Goal: Information Seeking & Learning: Learn about a topic

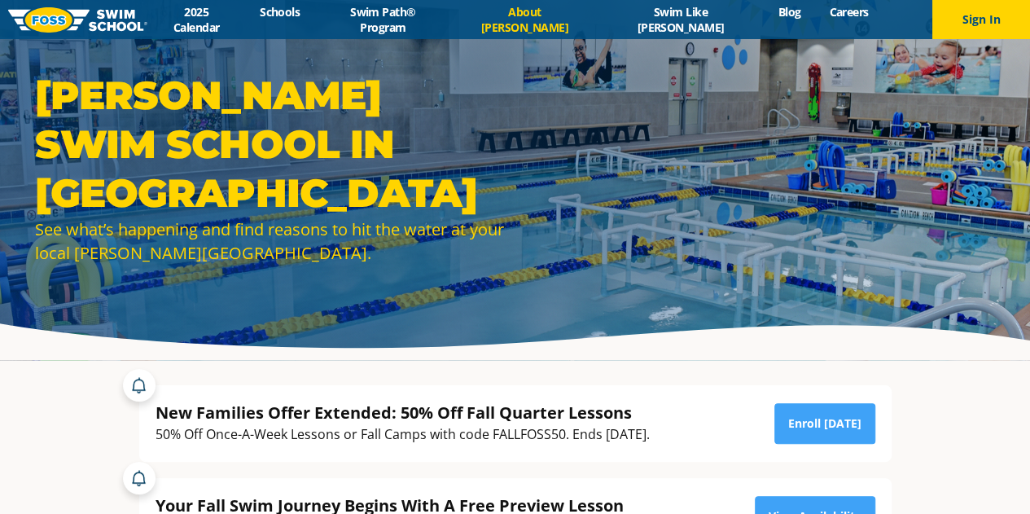
click at [558, 15] on link "About [PERSON_NAME]" at bounding box center [525, 19] width 146 height 31
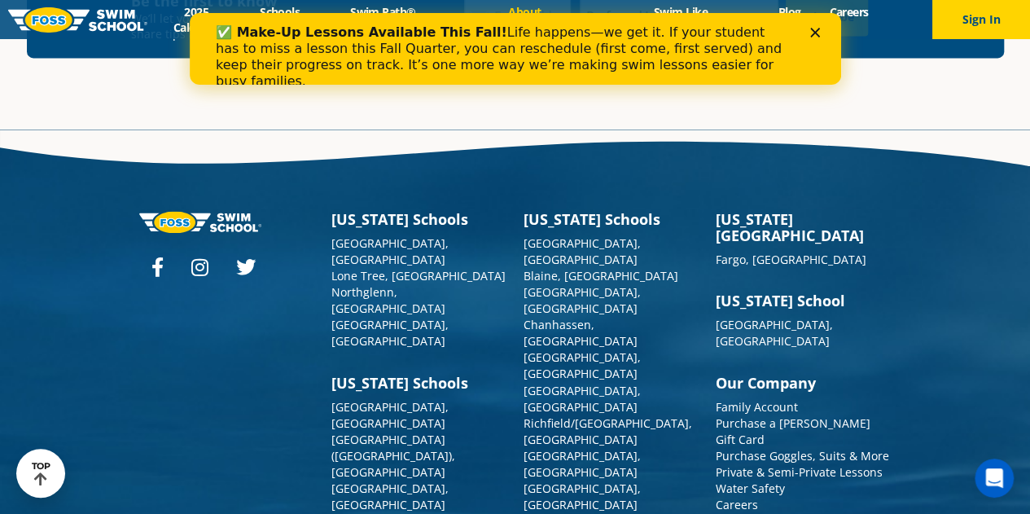
scroll to position [4287, 0]
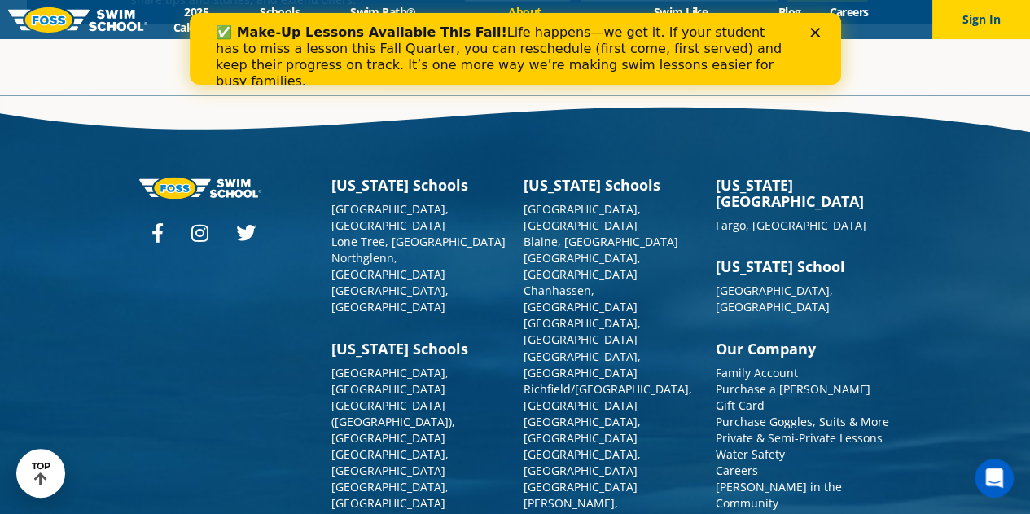
click at [815, 30] on polygon "Close" at bounding box center [814, 33] width 10 height 10
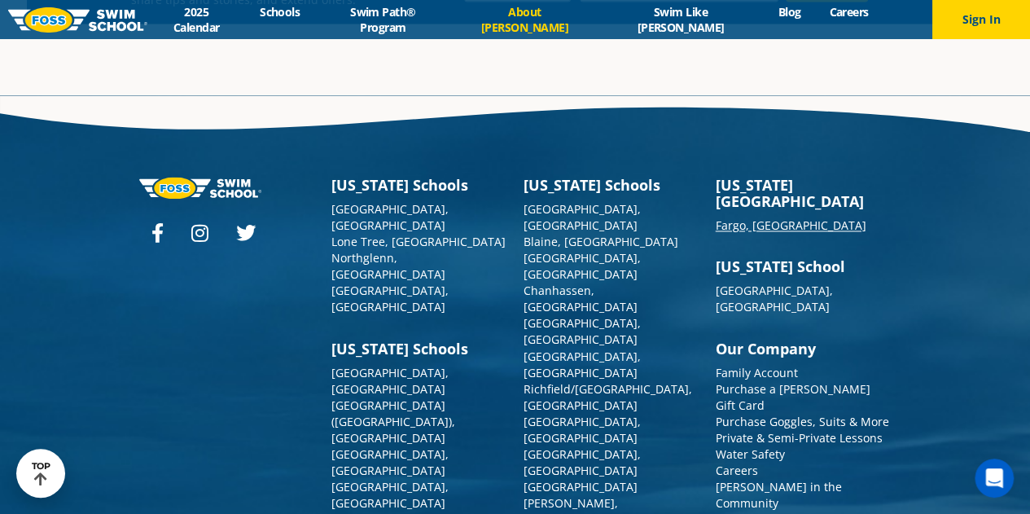
click at [752, 217] on link "Fargo, [GEOGRAPHIC_DATA]" at bounding box center [790, 224] width 151 height 15
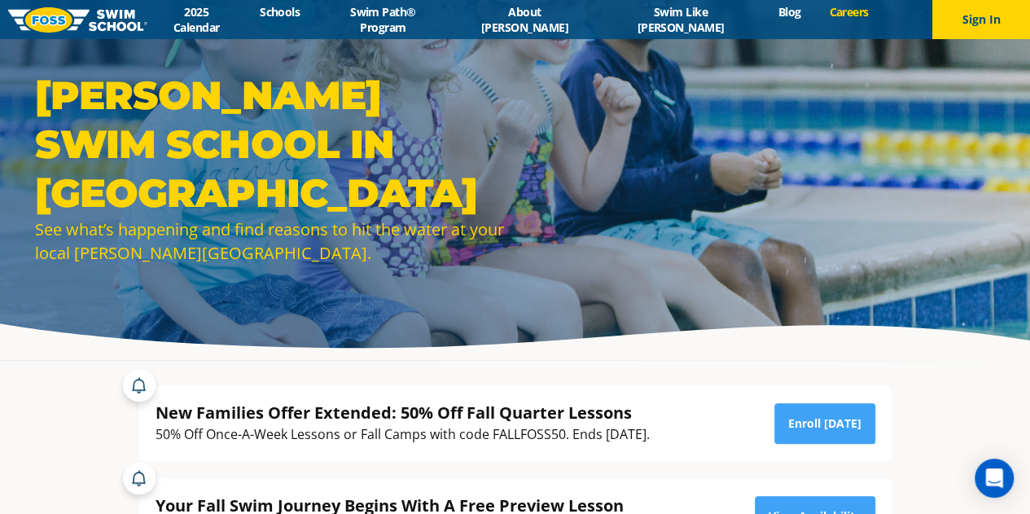
click at [815, 19] on link "Careers" at bounding box center [849, 11] width 68 height 15
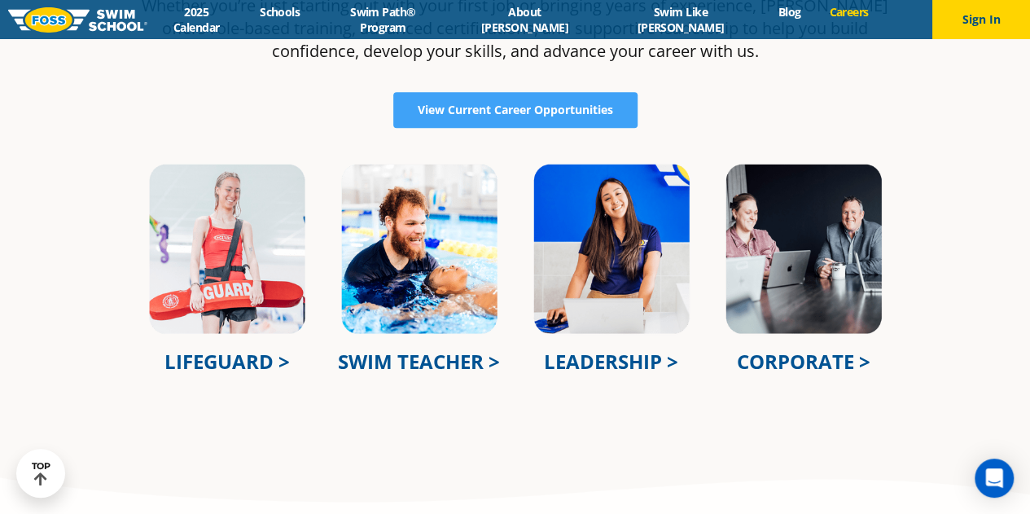
scroll to position [525, 0]
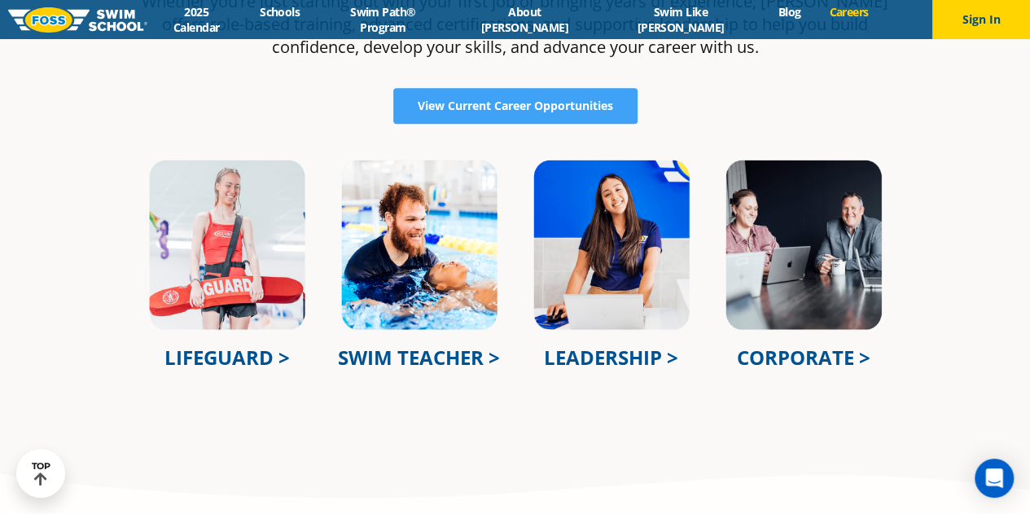
click at [418, 351] on link "SWIM TEACHER >" at bounding box center [419, 356] width 162 height 27
